Goal: Task Accomplishment & Management: Use online tool/utility

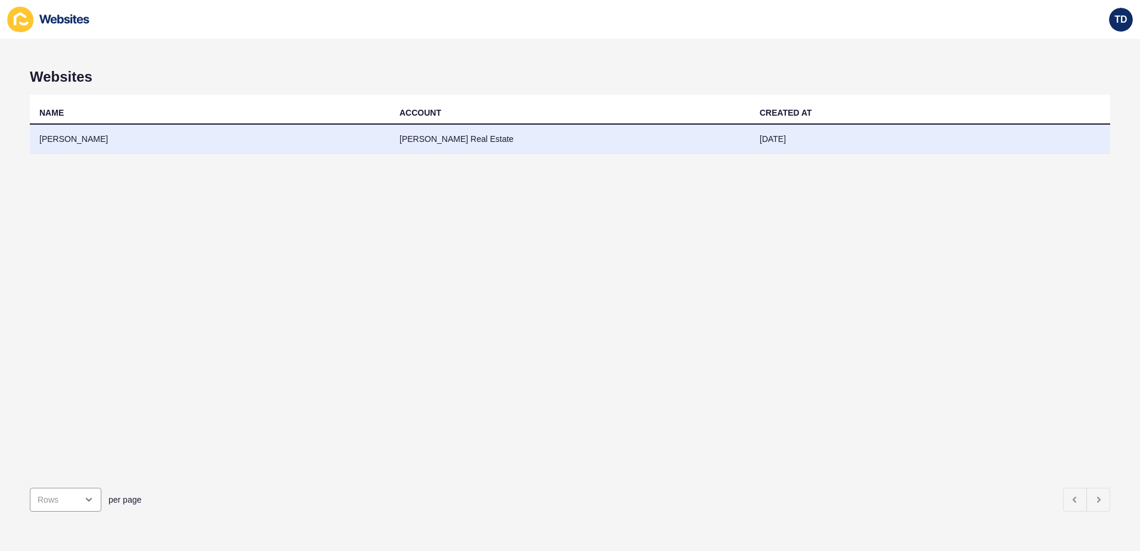
click at [79, 143] on td "[PERSON_NAME]" at bounding box center [210, 139] width 360 height 29
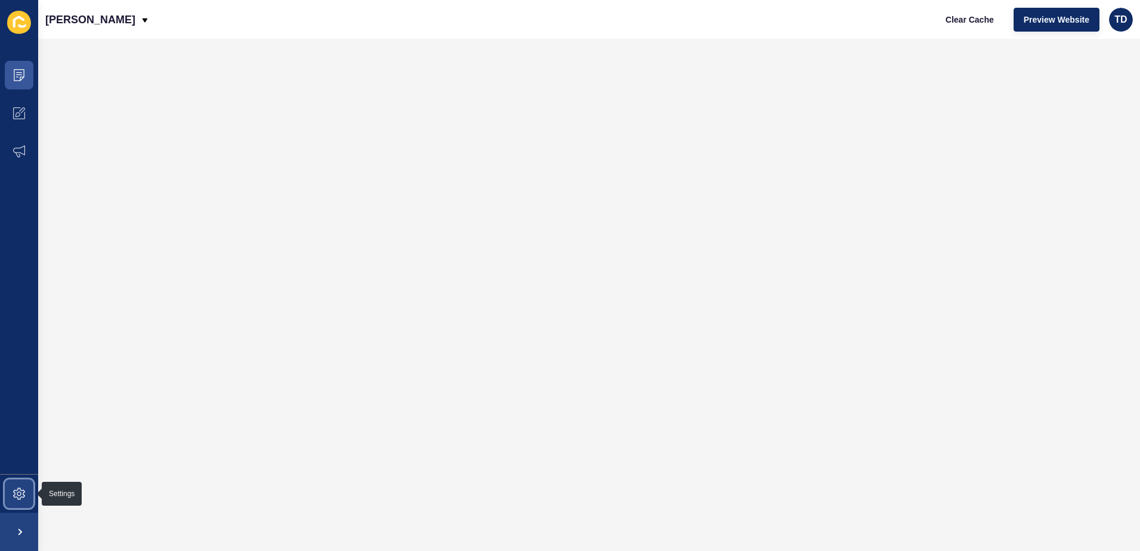
click at [25, 488] on span at bounding box center [19, 494] width 38 height 38
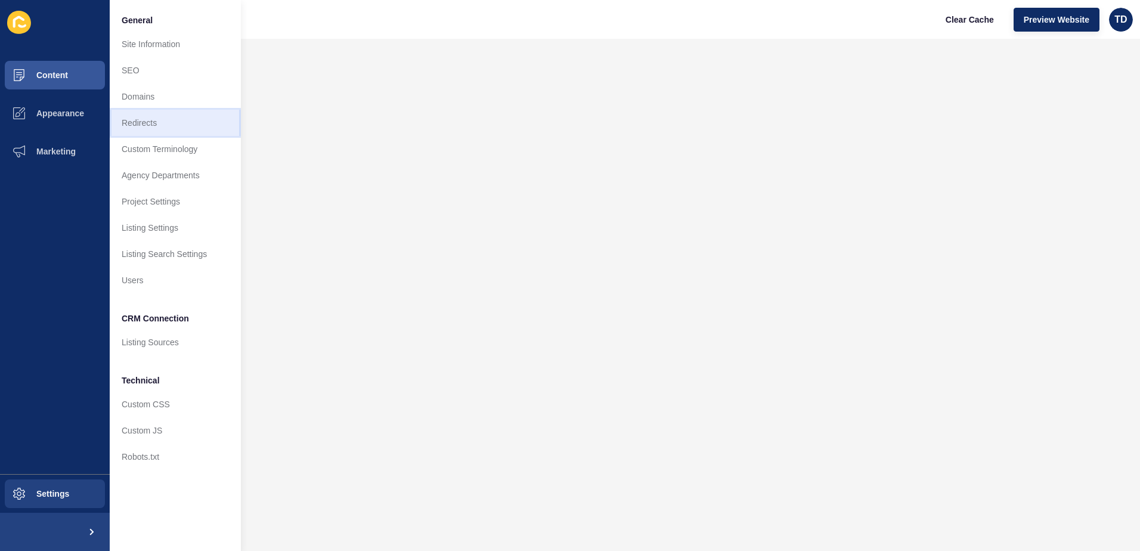
click at [173, 117] on link "Redirects" at bounding box center [175, 123] width 131 height 26
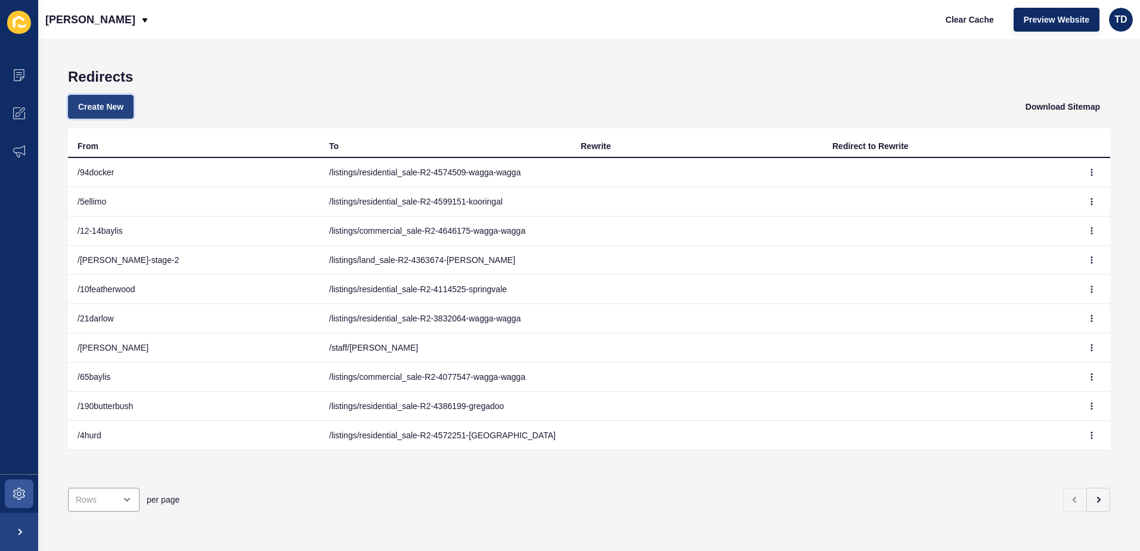
click at [100, 106] on span "Create New" at bounding box center [100, 107] width 45 height 12
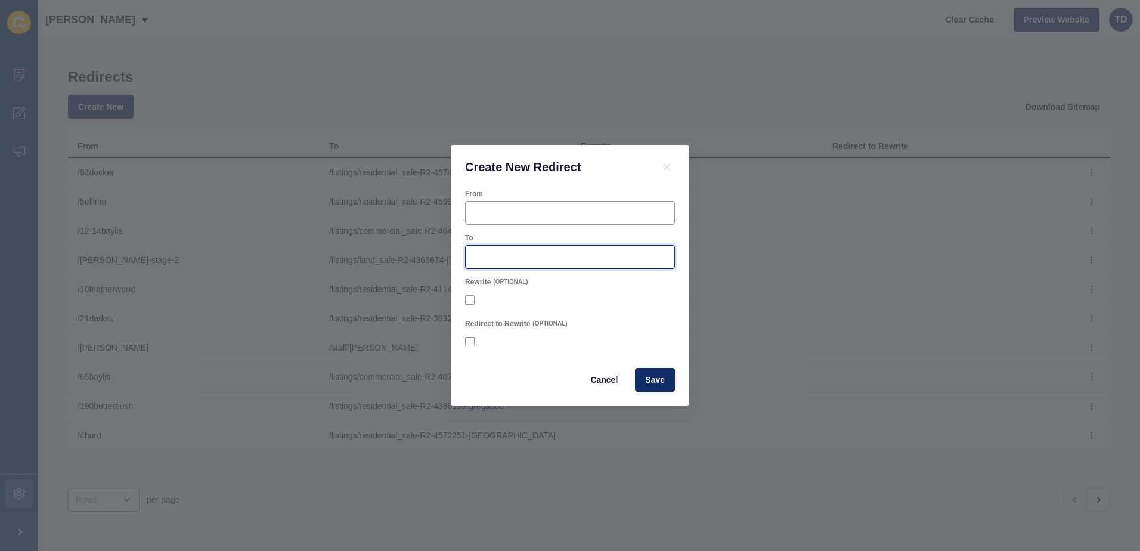
click at [492, 252] on input "To" at bounding box center [570, 257] width 194 height 12
paste input "/listings/residential_sale-R2-4638337-springvale"
type input "/listings/residential_sale-R2-4638337-springvale"
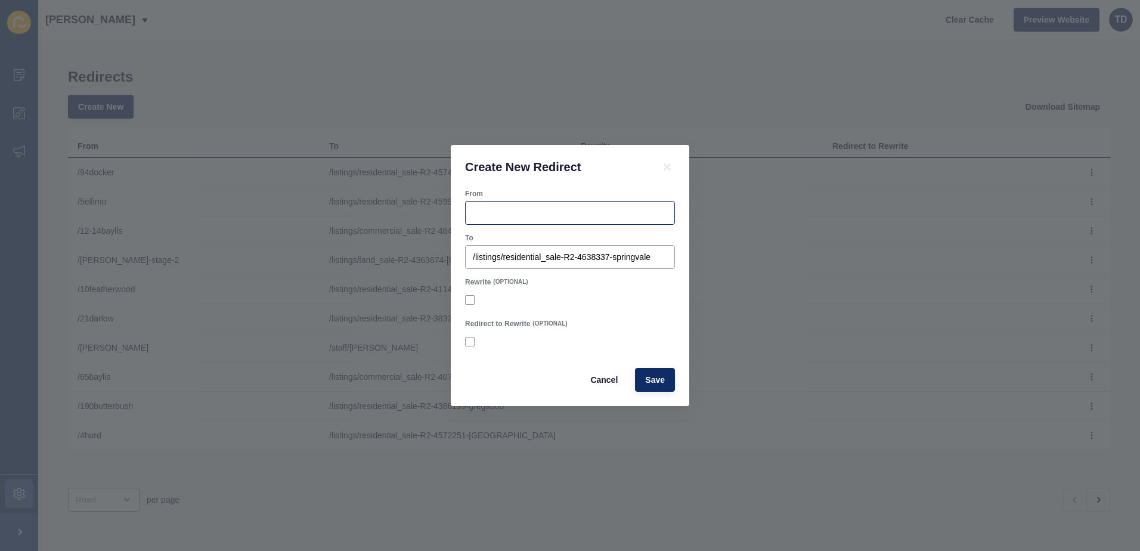
click at [510, 221] on div at bounding box center [570, 213] width 210 height 24
type input "/5aspen"
click at [664, 387] on button "Save" at bounding box center [655, 380] width 40 height 24
